Goal: Information Seeking & Learning: Learn about a topic

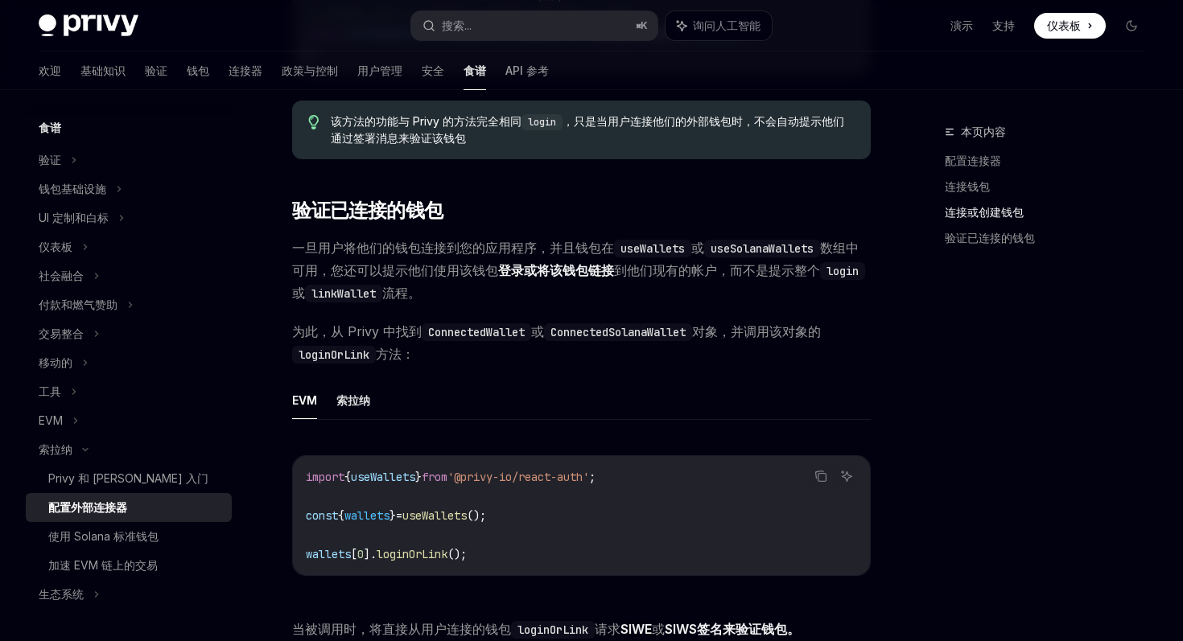
scroll to position [1848, 0]
click at [359, 403] on font "索拉纳" at bounding box center [353, 400] width 34 height 14
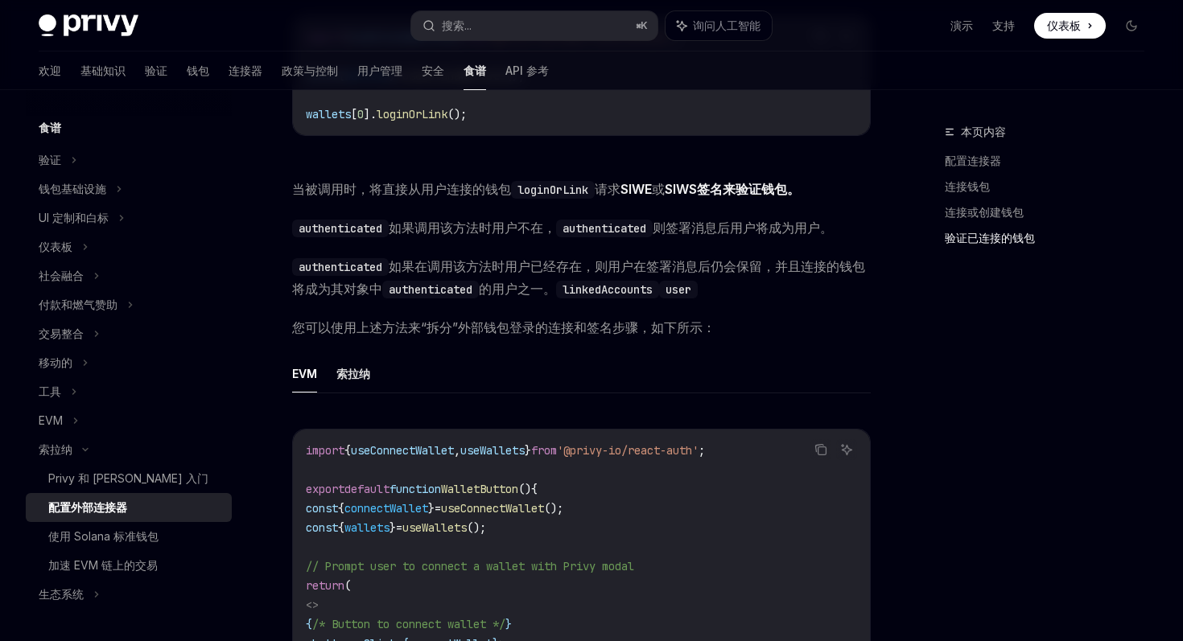
scroll to position [2286, 0]
click at [355, 381] on font "索拉纳" at bounding box center [353, 375] width 34 height 14
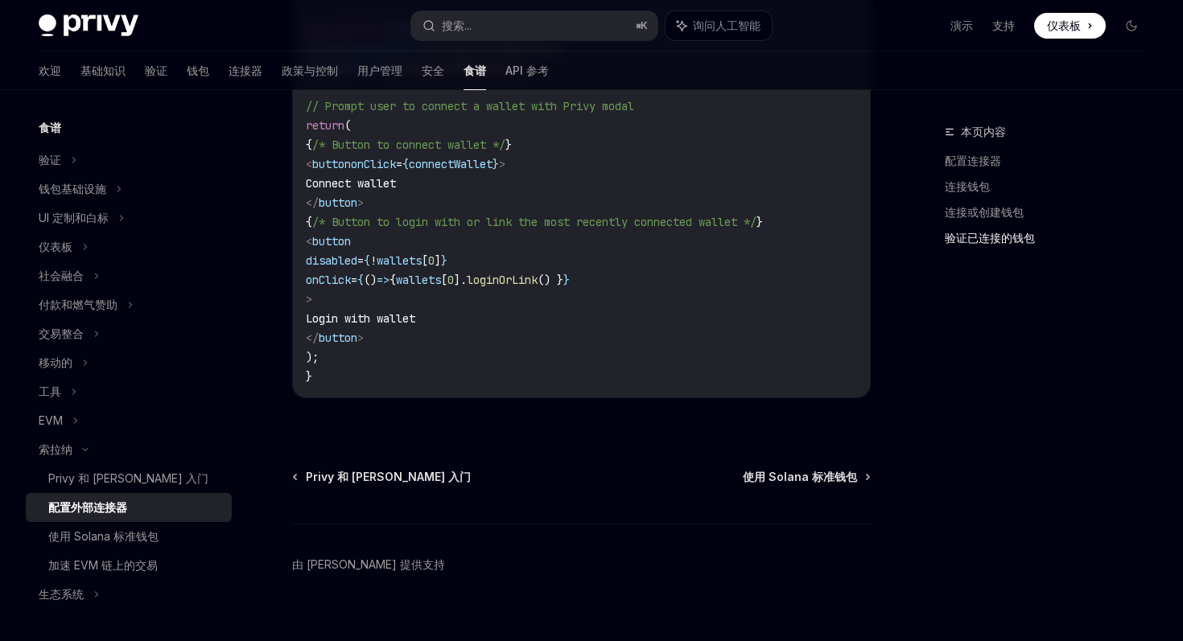
scroll to position [2788, 0]
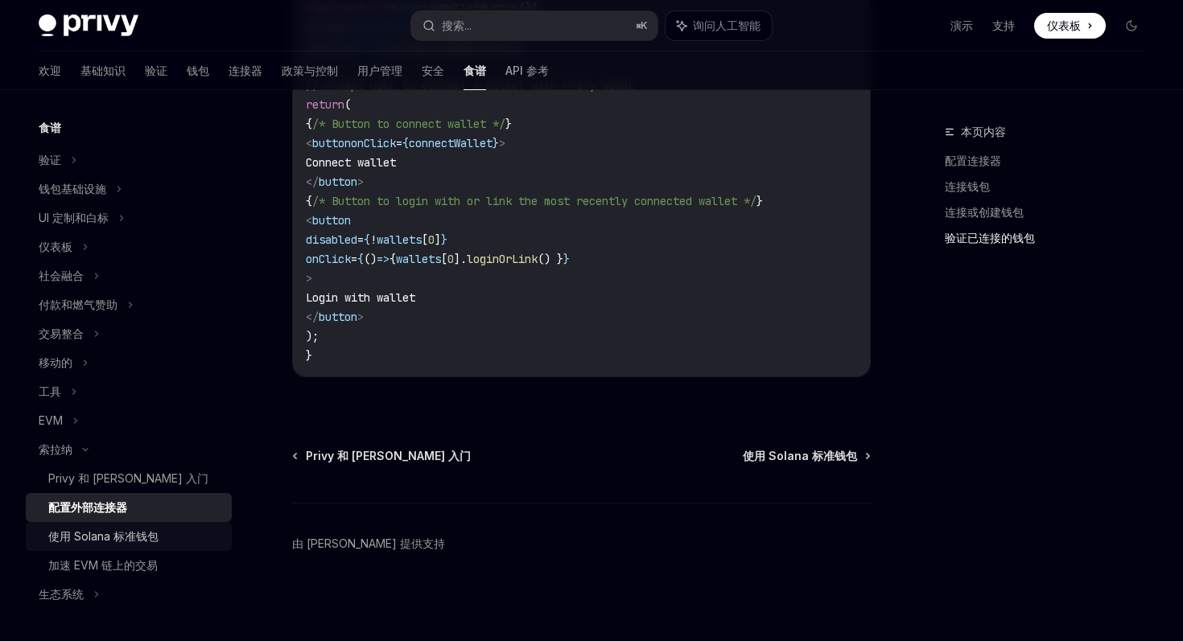
click at [167, 535] on div "使用 Solana 标准钱包" at bounding box center [135, 536] width 174 height 19
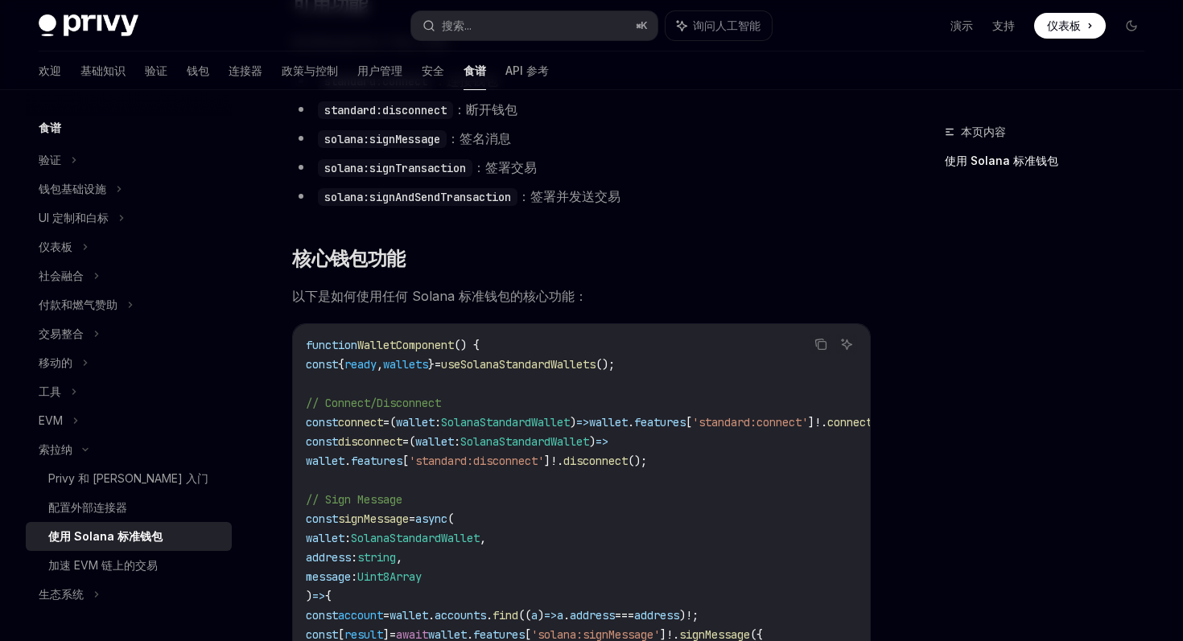
scroll to position [570, 0]
click at [114, 168] on div "验证" at bounding box center [129, 160] width 206 height 29
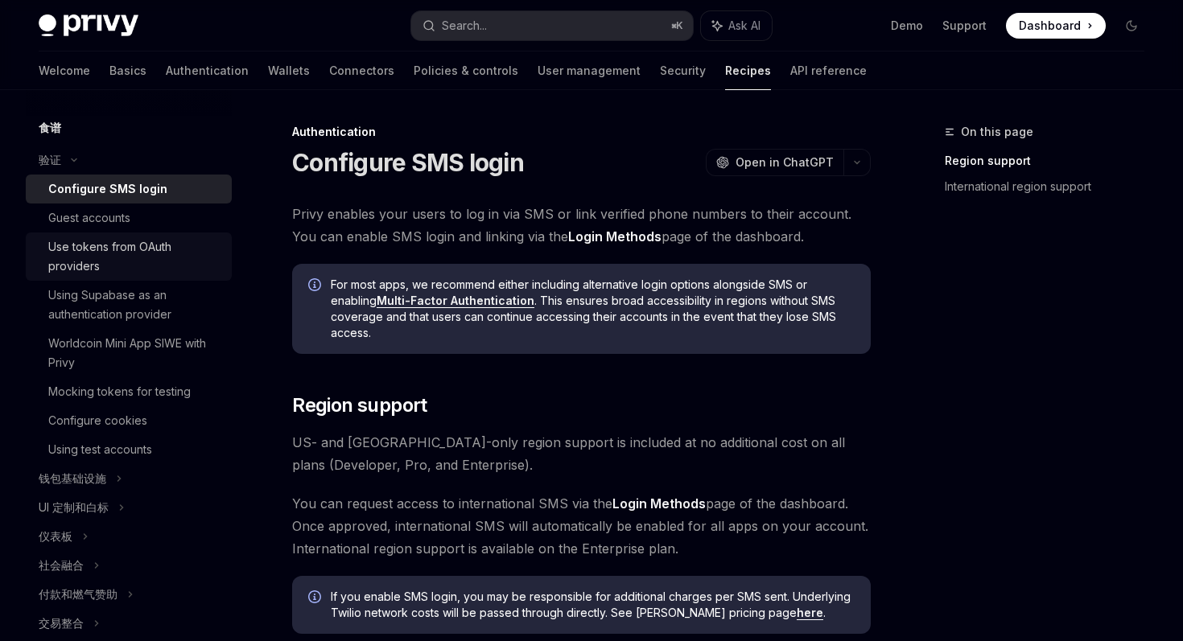
click at [150, 251] on div "Use tokens from OAuth providers" at bounding box center [135, 256] width 174 height 39
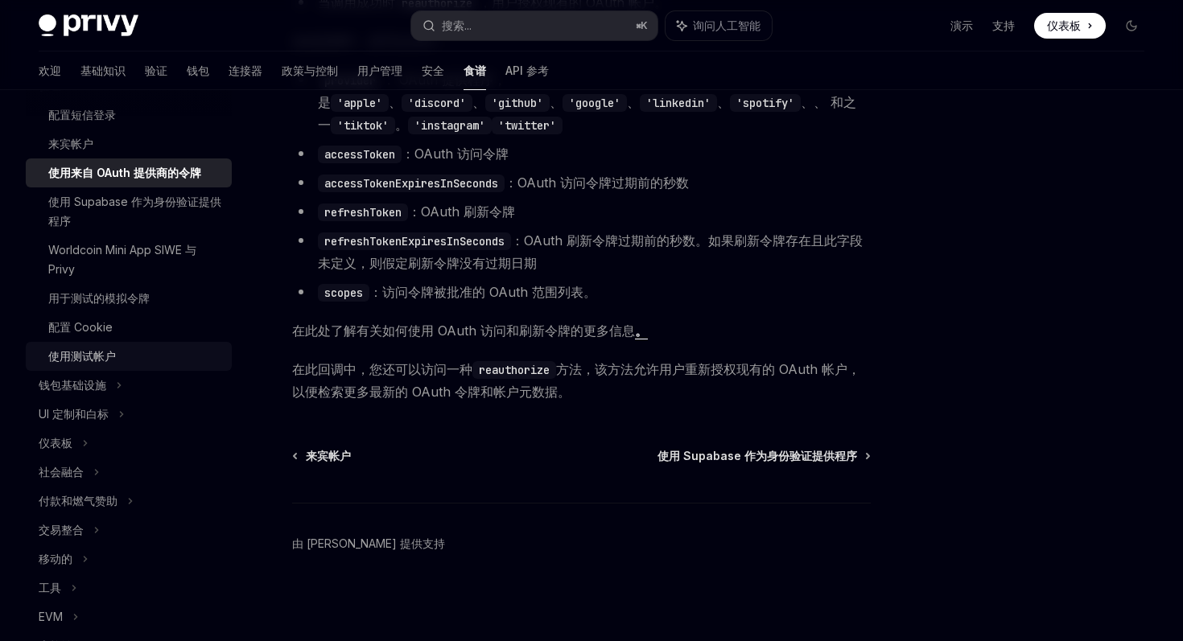
scroll to position [323, 0]
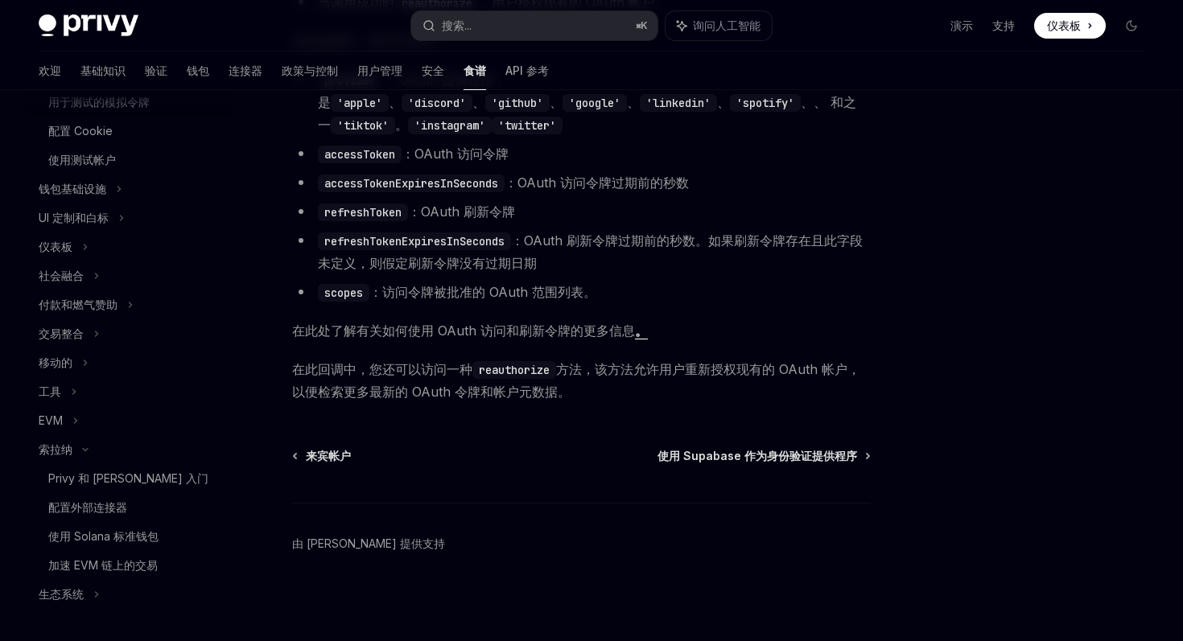
type textarea "*"
